Goal: Information Seeking & Learning: Find specific fact

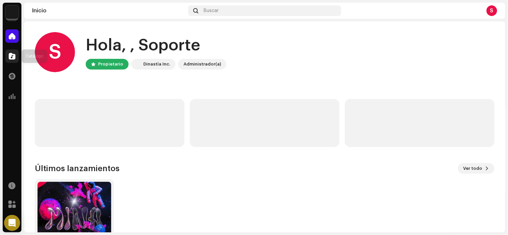
click at [12, 54] on span at bounding box center [12, 56] width 7 height 5
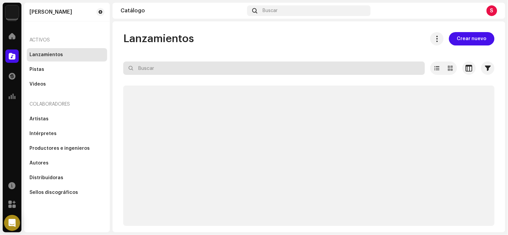
click at [135, 74] on input "text" at bounding box center [274, 68] width 302 height 13
paste input "[PERSON_NAME]"
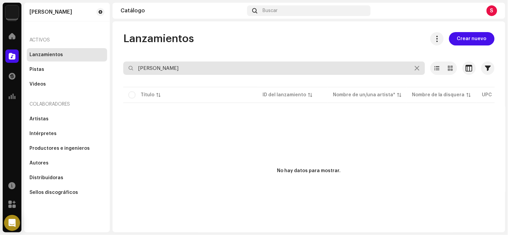
click at [143, 69] on input "[PERSON_NAME]" at bounding box center [274, 68] width 302 height 13
click at [179, 68] on input "uis [PERSON_NAME]" at bounding box center [274, 68] width 302 height 13
drag, startPoint x: 179, startPoint y: 68, endPoint x: 134, endPoint y: 69, distance: 44.9
click at [134, 69] on input "uis [PERSON_NAME]" at bounding box center [274, 68] width 302 height 13
type input "uis [PERSON_NAME]"
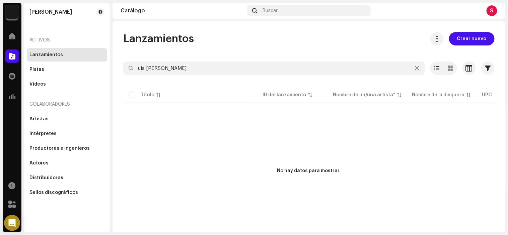
click at [490, 9] on div "S" at bounding box center [491, 10] width 11 height 11
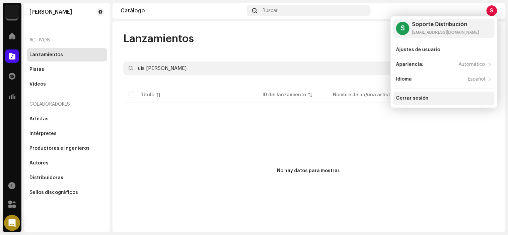
click at [422, 93] on div "Cerrar sesión" at bounding box center [443, 98] width 101 height 13
